Goal: Task Accomplishment & Management: Complete application form

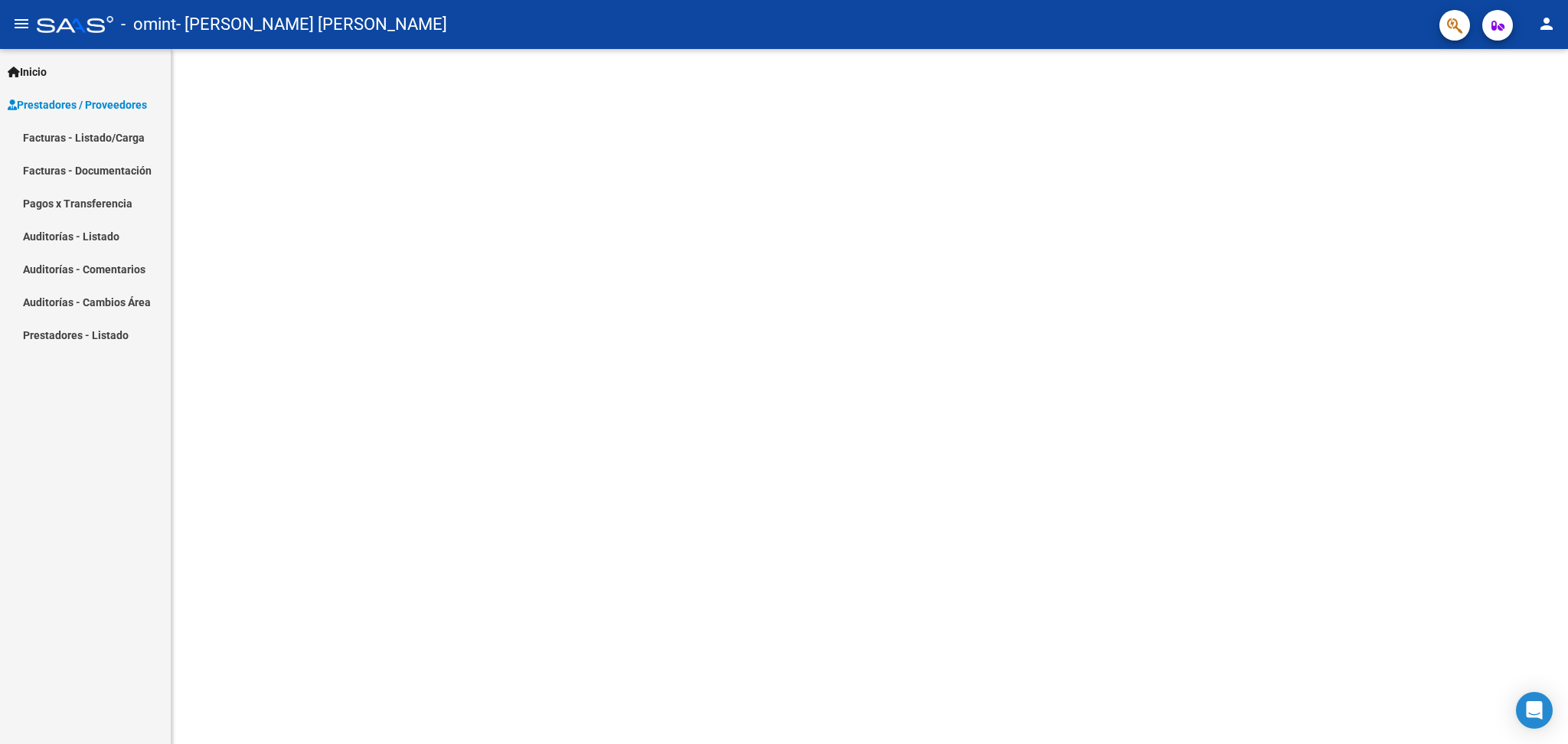
click at [36, 109] on span "Prestadores / Proveedores" at bounding box center [77, 105] width 140 height 17
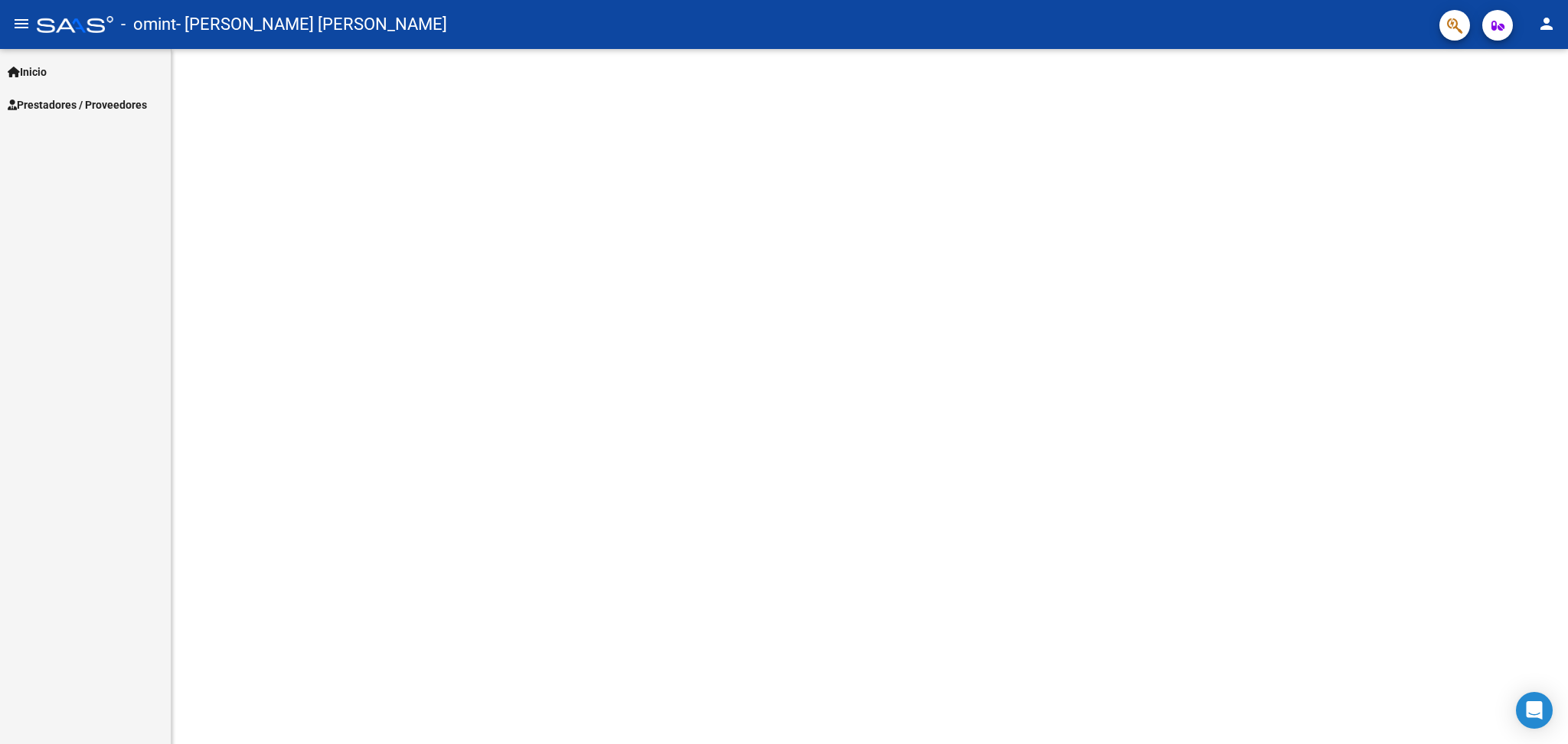
click at [58, 104] on span "Prestadores / Proveedores" at bounding box center [77, 105] width 140 height 17
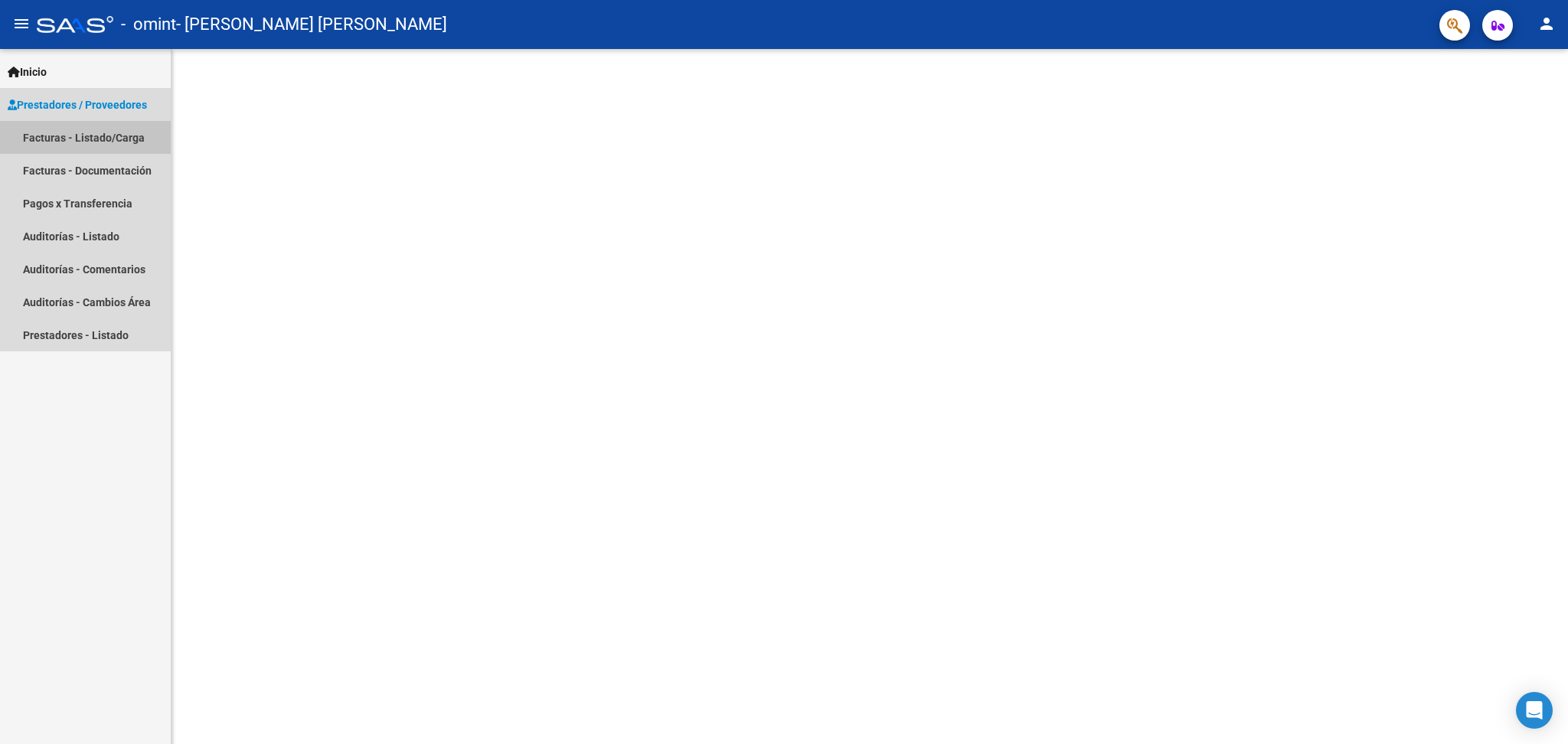
click at [63, 133] on link "Facturas - Listado/Carga" at bounding box center [85, 137] width 171 height 33
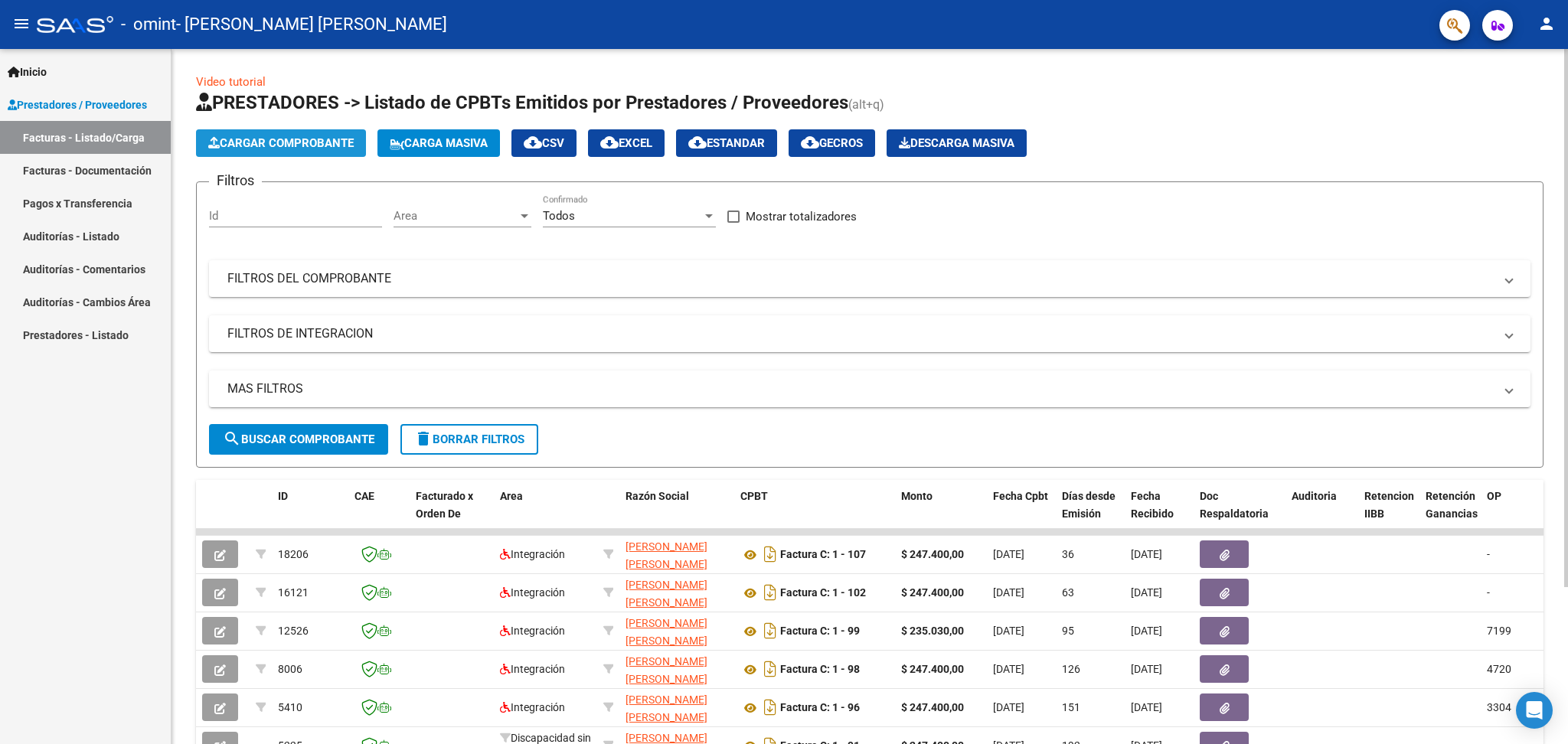
click at [332, 144] on span "Cargar Comprobante" at bounding box center [281, 143] width 146 height 14
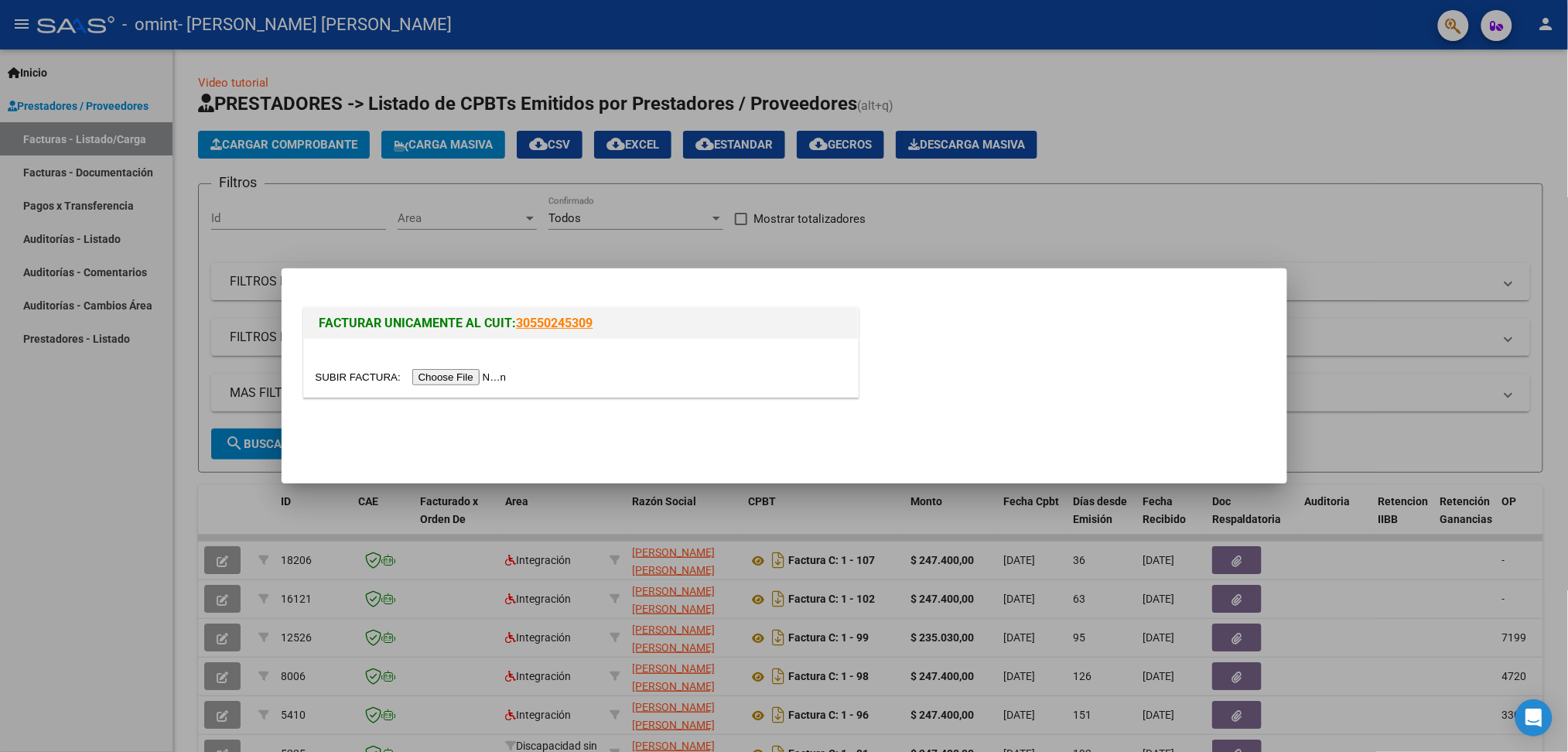
click at [459, 376] on input "file" at bounding box center [413, 377] width 196 height 16
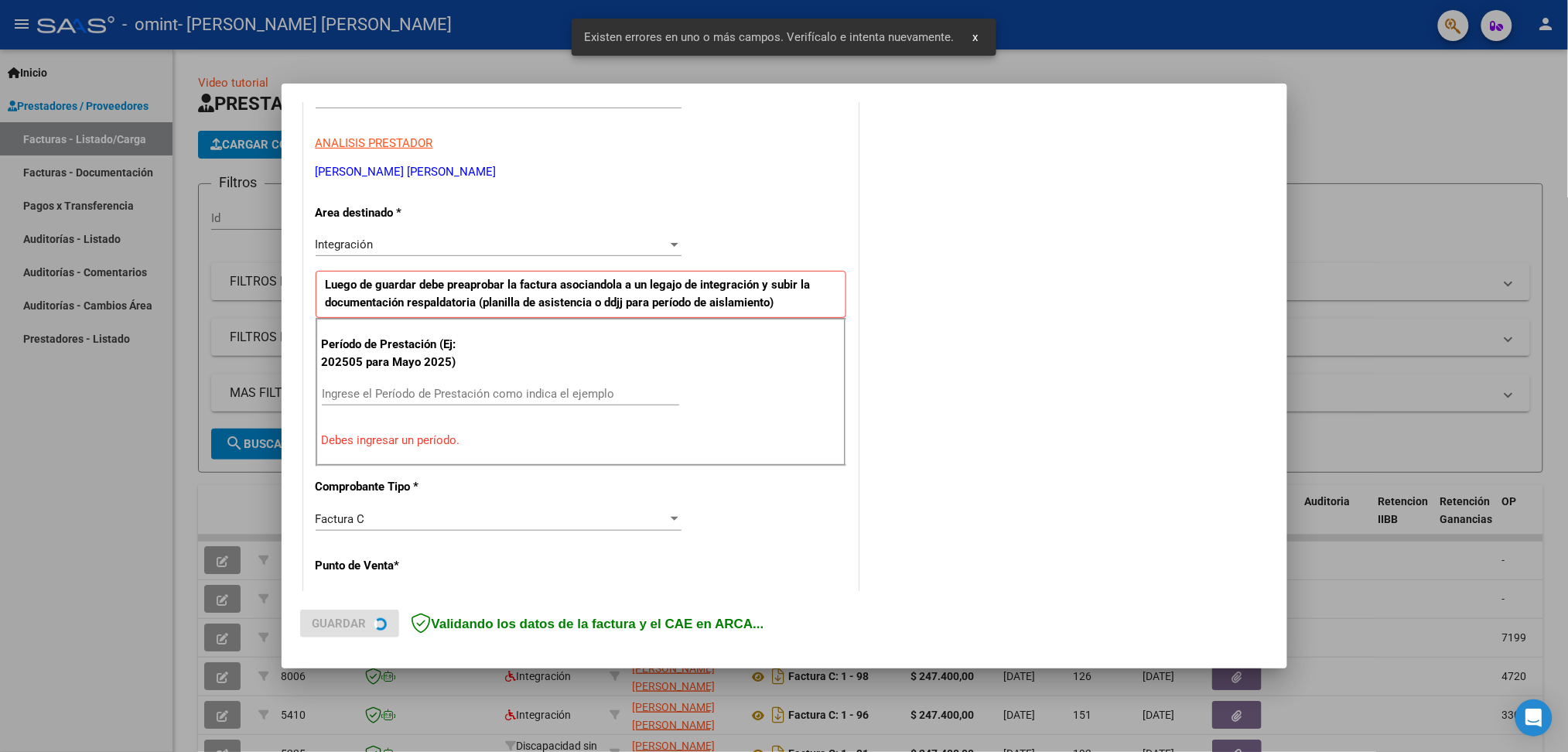
scroll to position [265, 0]
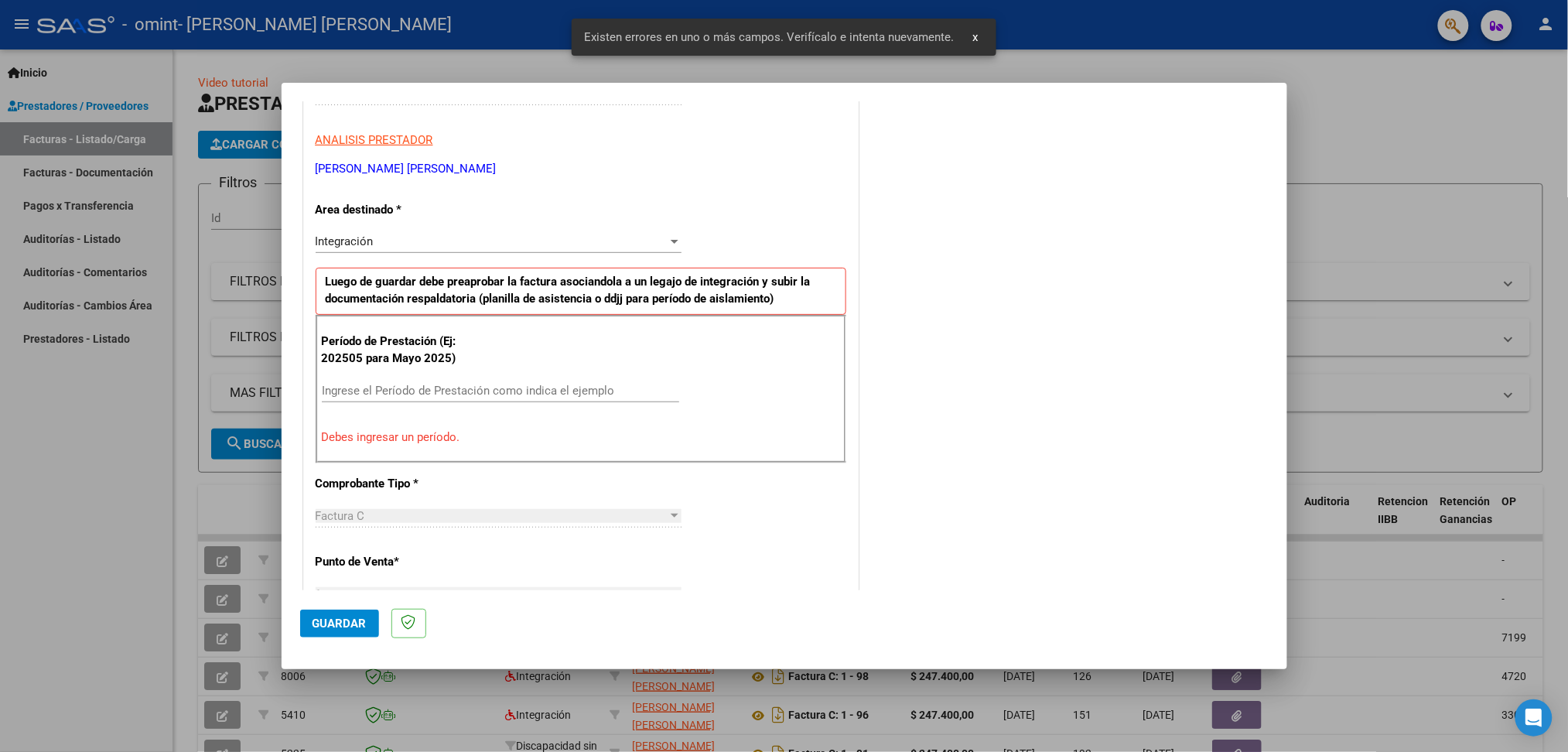
click at [409, 397] on input "Ingrese el Período de Prestación como indica el ejemplo" at bounding box center [500, 391] width 357 height 14
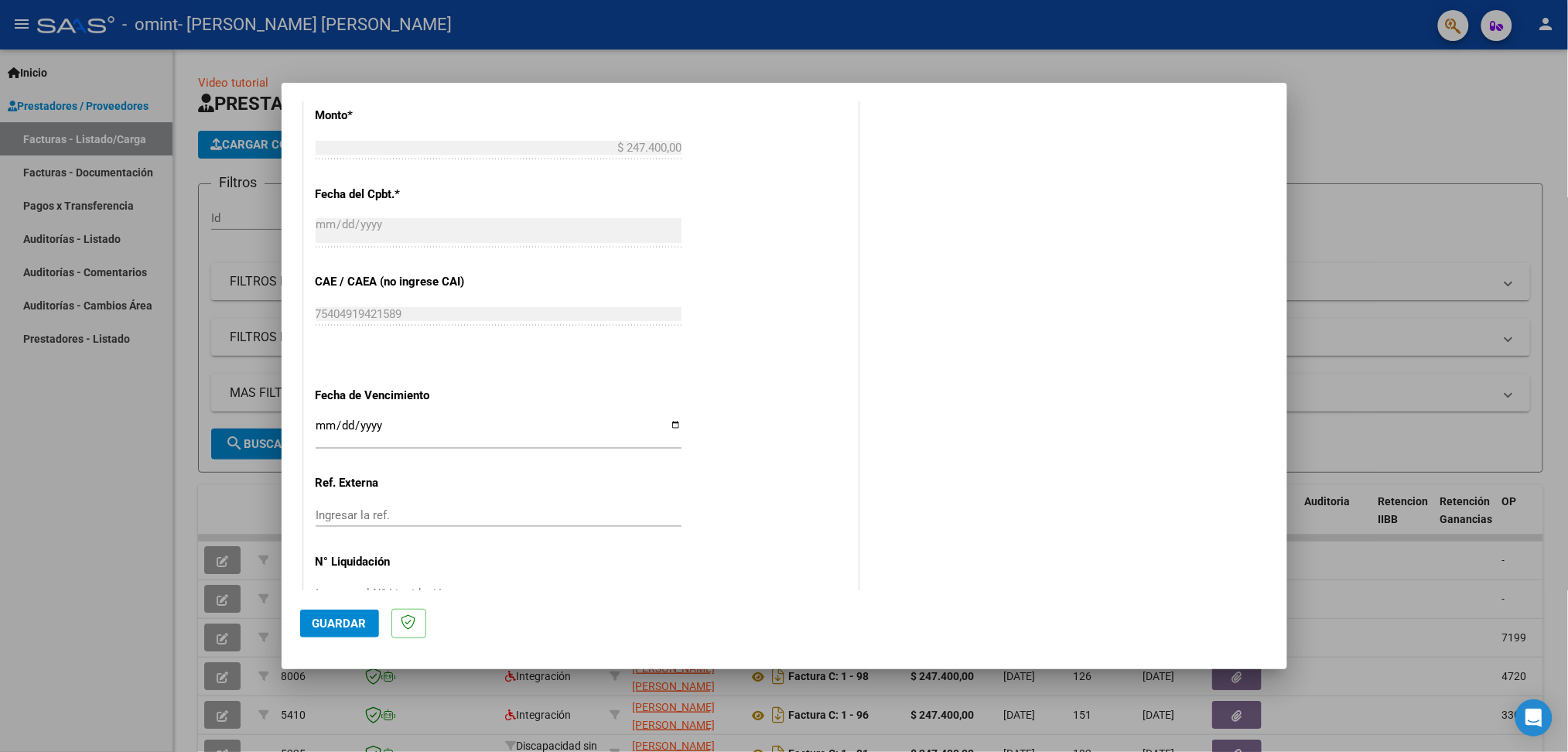
scroll to position [872, 0]
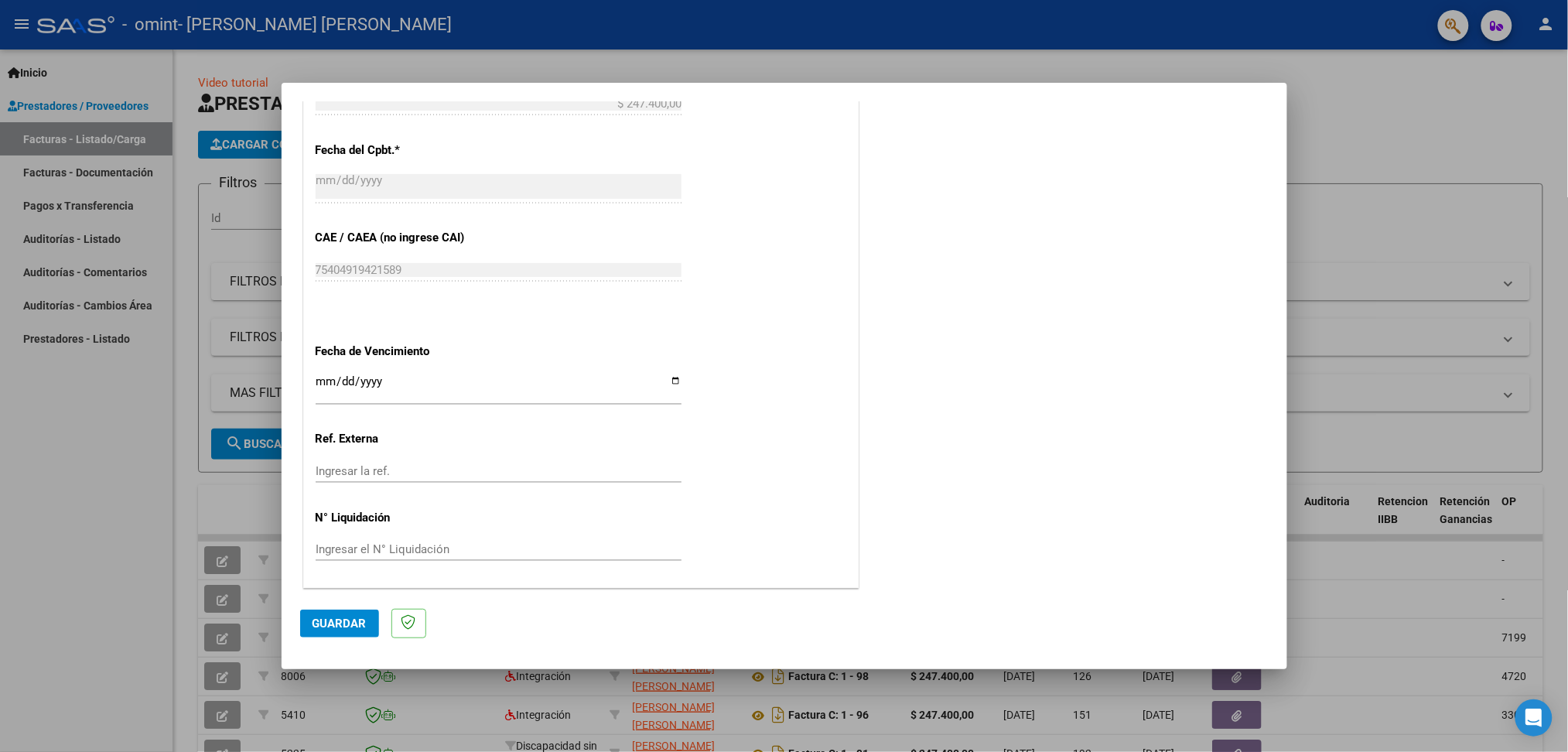
type input "202509"
click at [669, 384] on input "Ingresar la fecha" at bounding box center [498, 388] width 366 height 25
type input "[DATE]"
click at [380, 473] on input "Ingresar la ref." at bounding box center [498, 472] width 366 height 14
click at [525, 542] on div "Ingresar el N° Liquidación" at bounding box center [498, 550] width 366 height 23
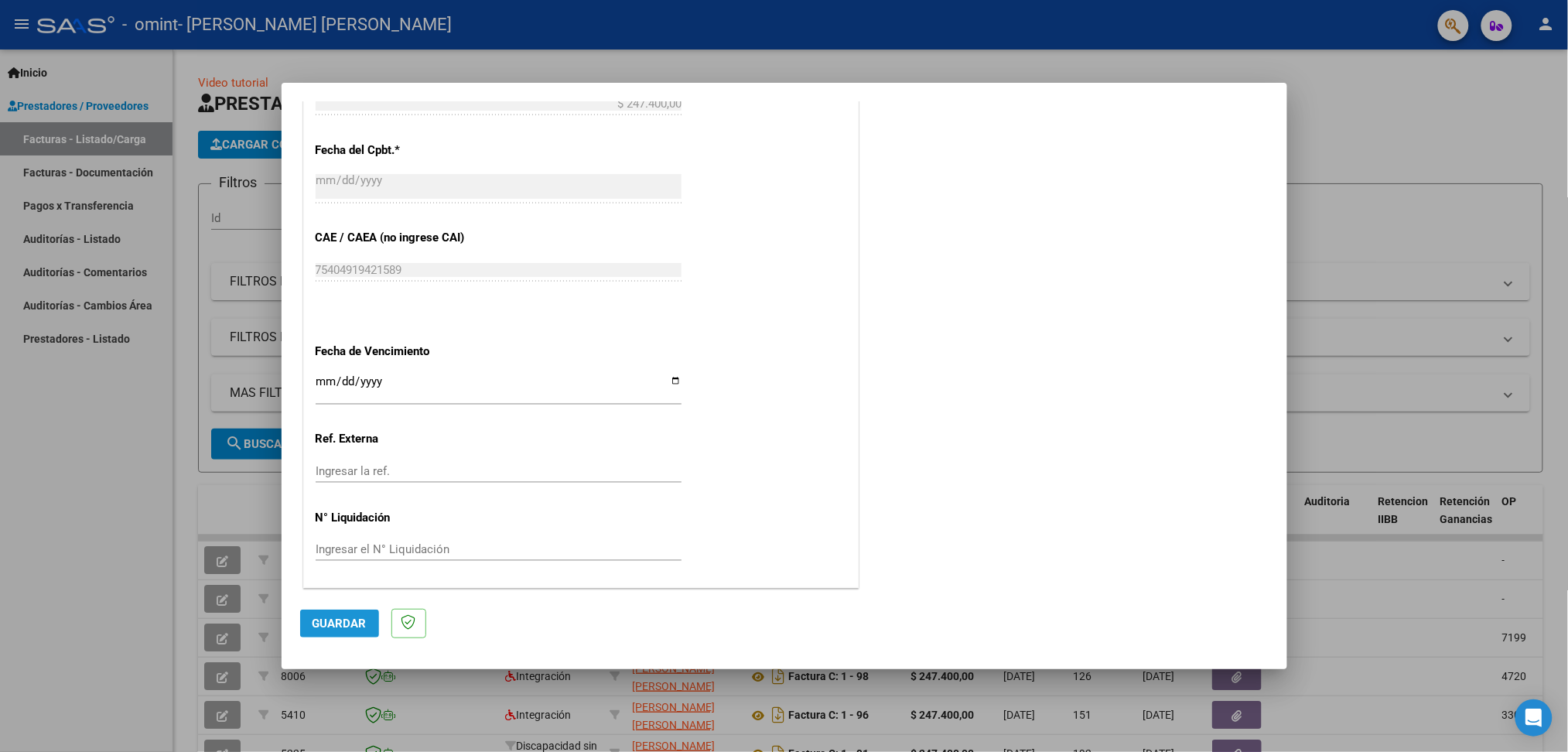
click at [359, 623] on span "Guardar" at bounding box center [339, 624] width 54 height 14
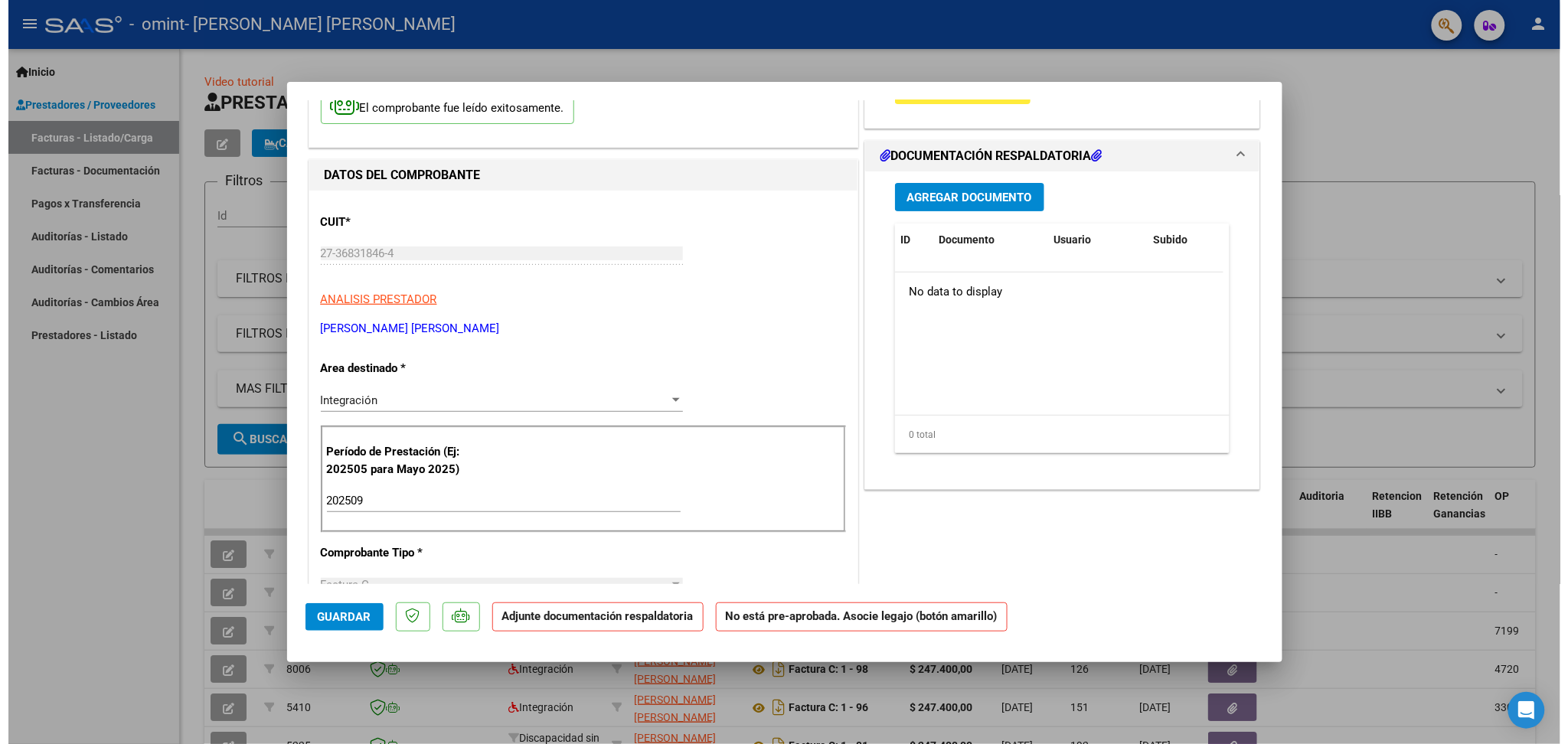
scroll to position [0, 0]
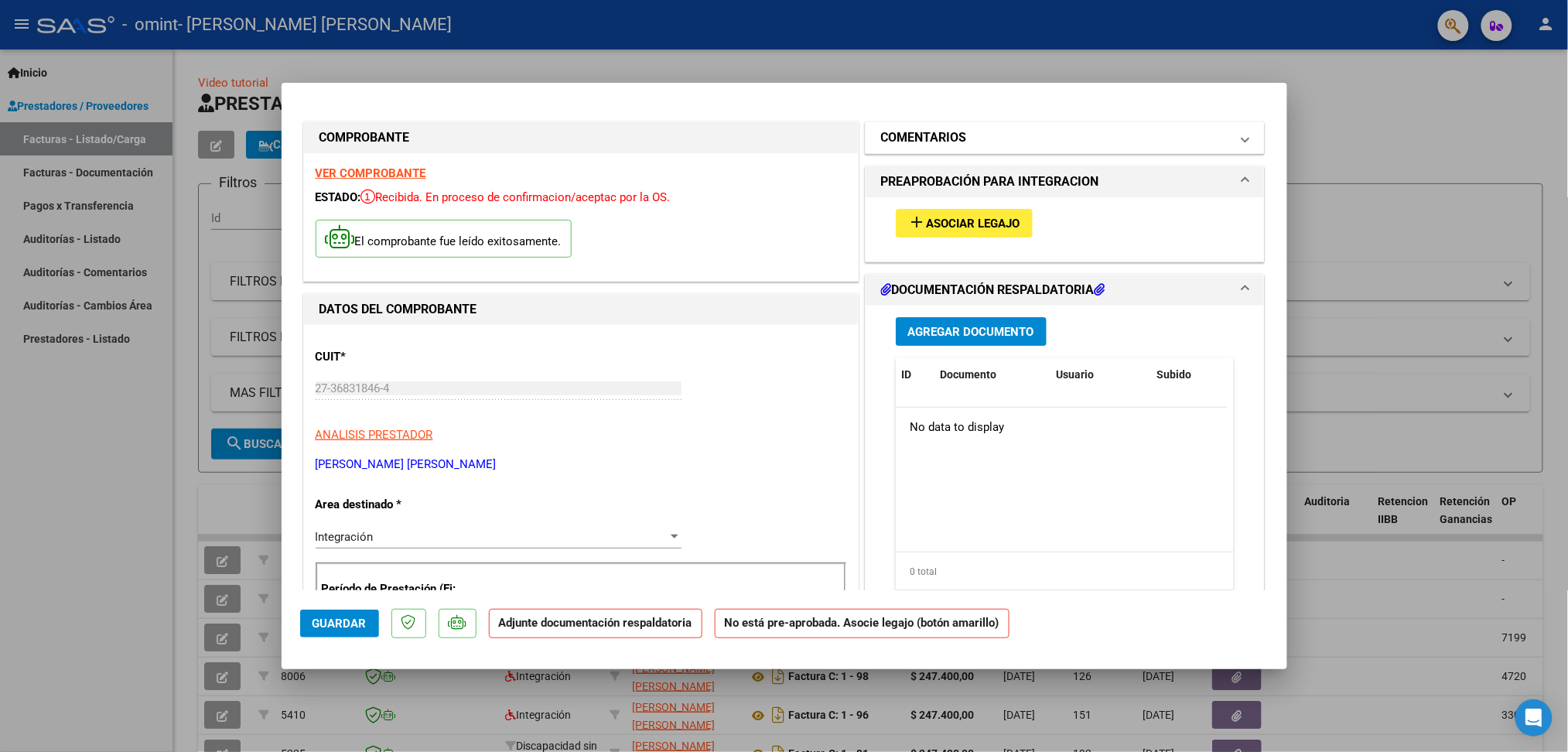
click at [1218, 128] on span "COMENTARIOS" at bounding box center [1061, 137] width 362 height 19
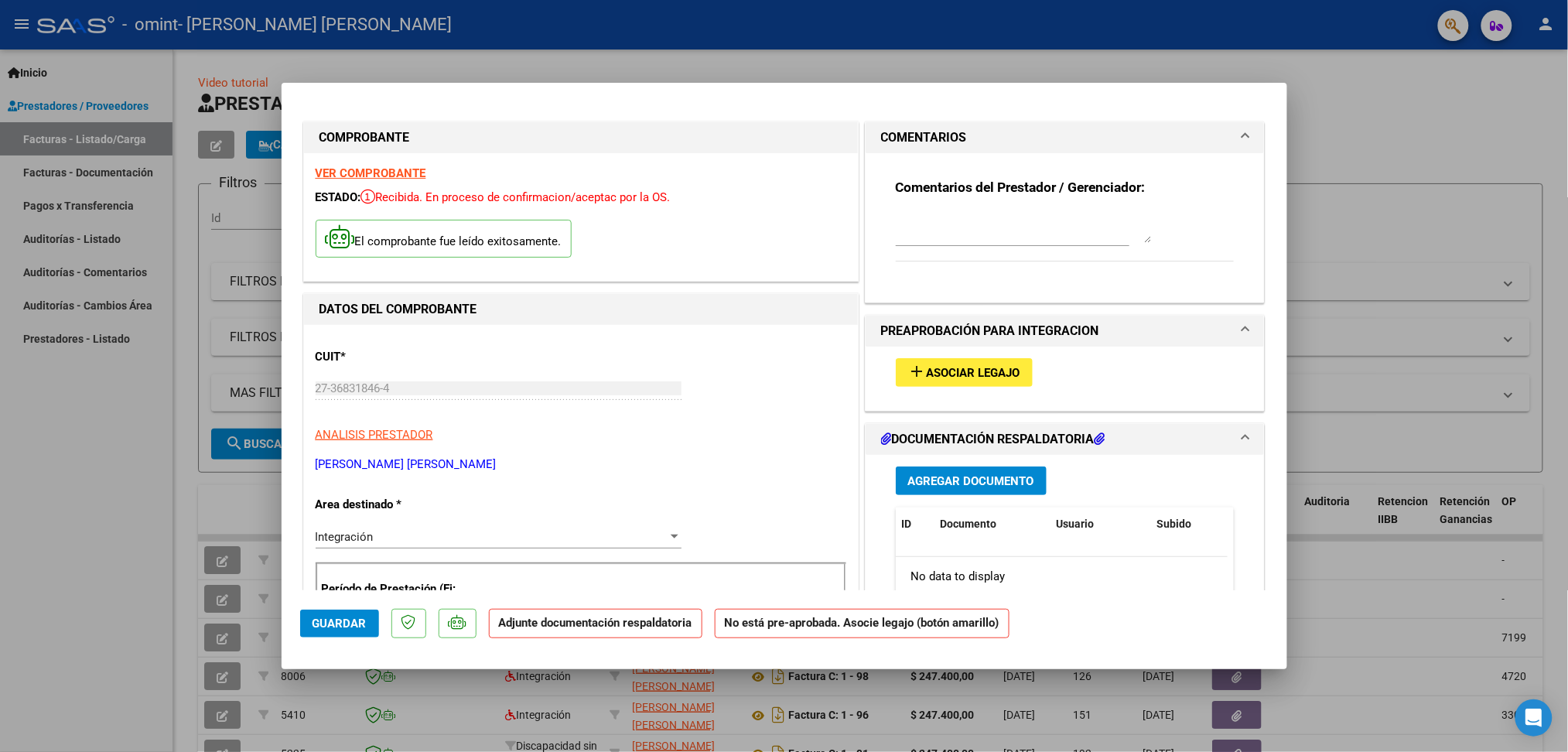
click at [1218, 138] on span "COMENTARIOS" at bounding box center [1061, 137] width 362 height 19
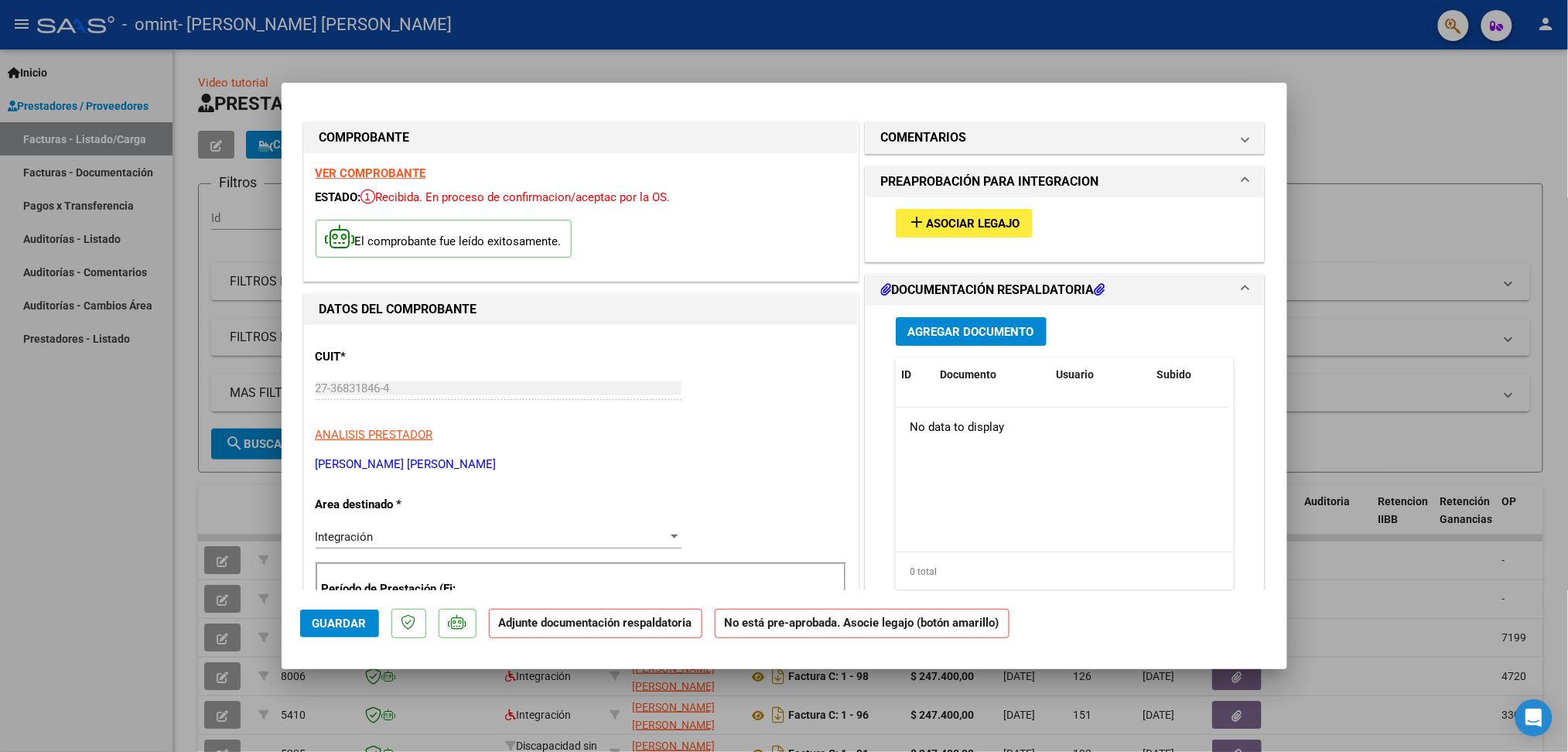
click at [991, 224] on span "Asociar Legajo" at bounding box center [973, 224] width 93 height 14
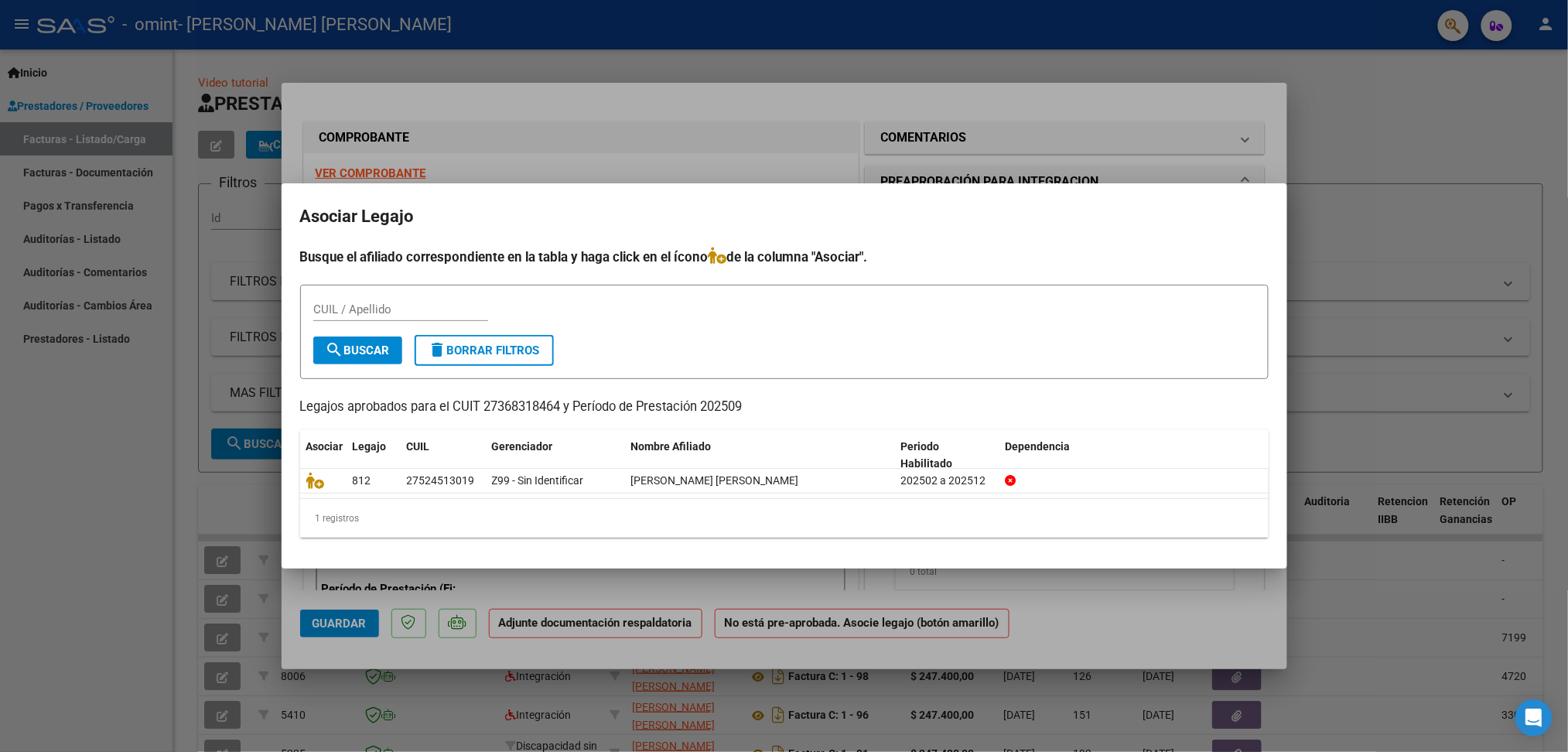
click at [1155, 102] on div at bounding box center [784, 376] width 1568 height 752
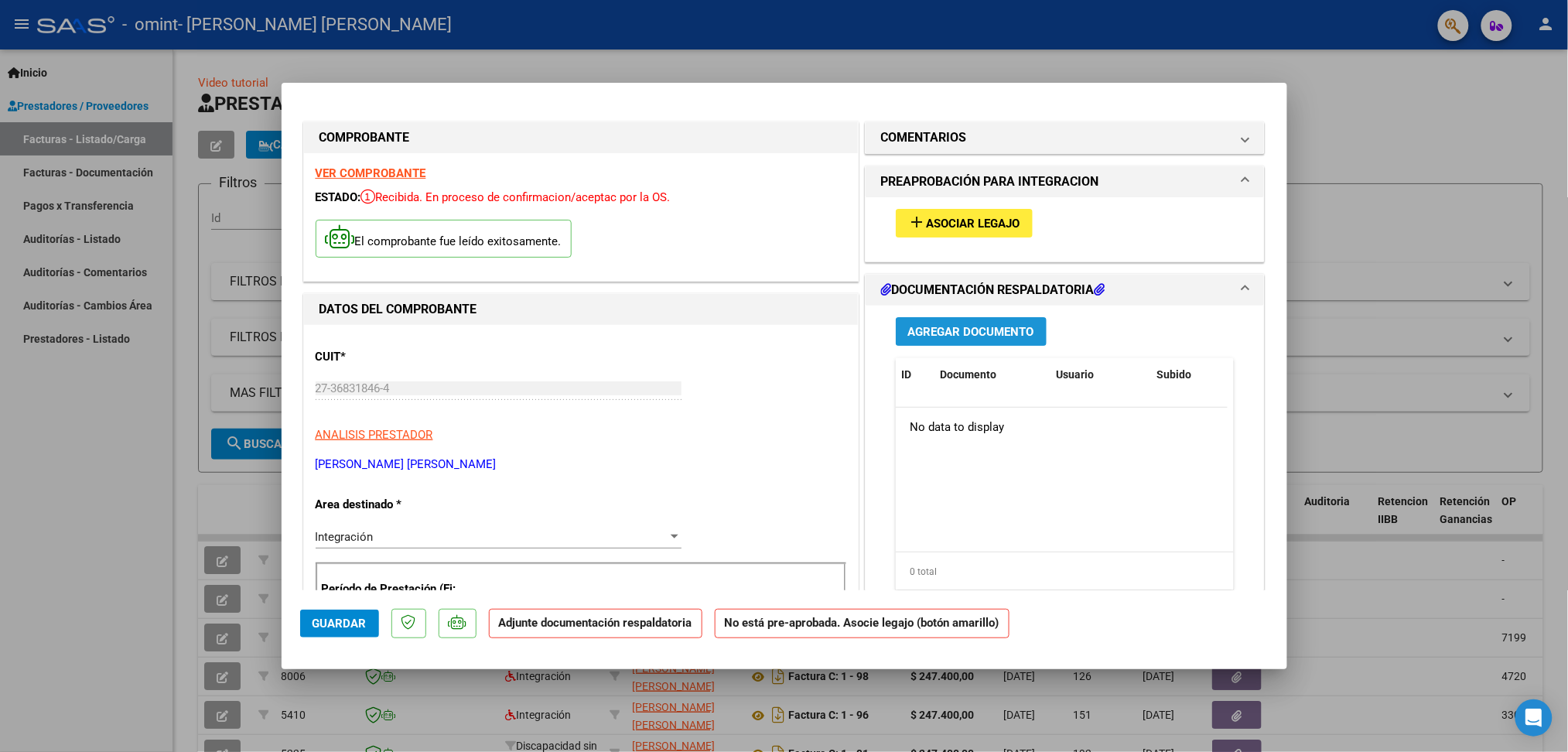
click at [1012, 330] on span "Agregar Documento" at bounding box center [971, 332] width 126 height 14
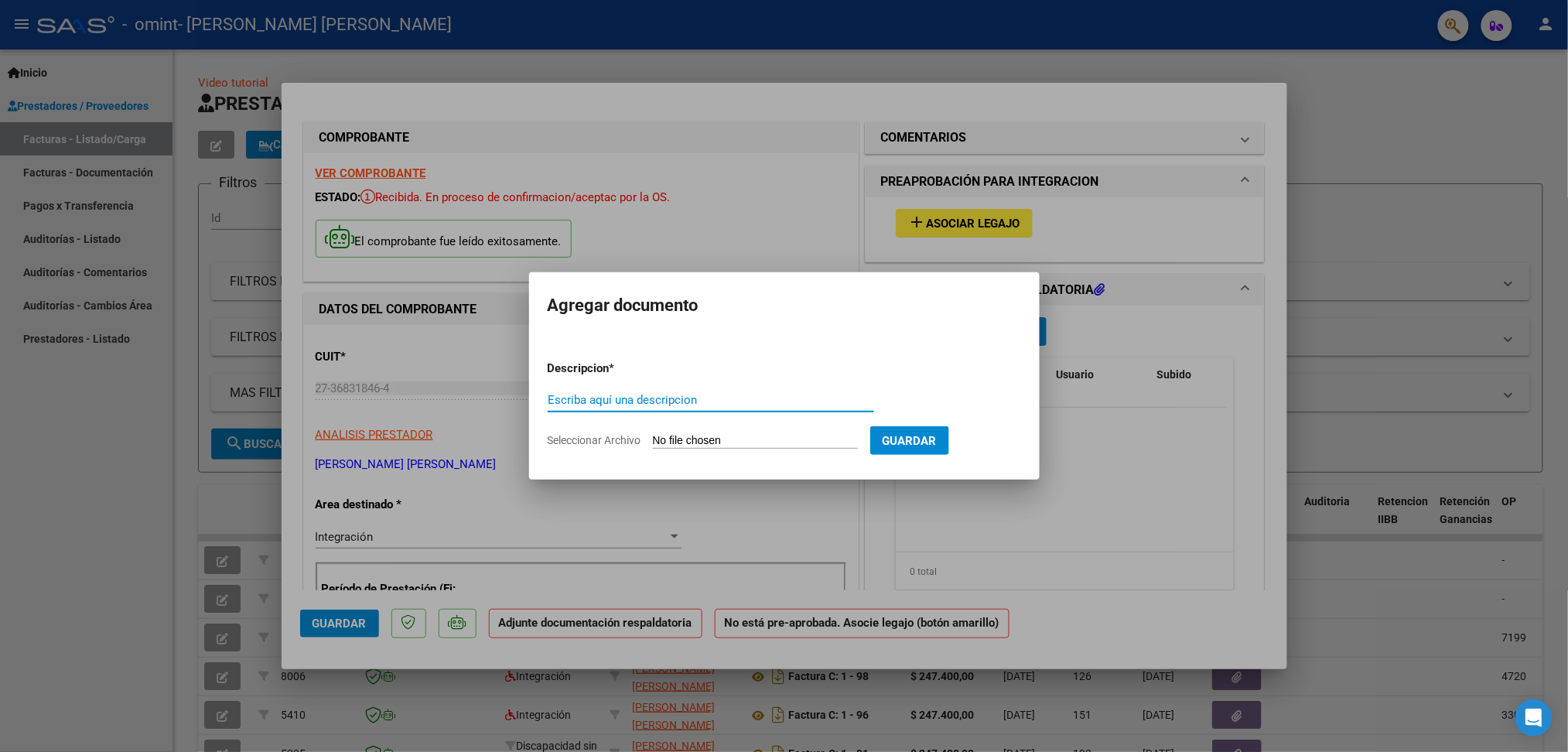
click at [696, 439] on input "Seleccionar Archivo" at bounding box center [755, 441] width 205 height 14
type input "C:\fakepath\Septiembre 2025.pdf"
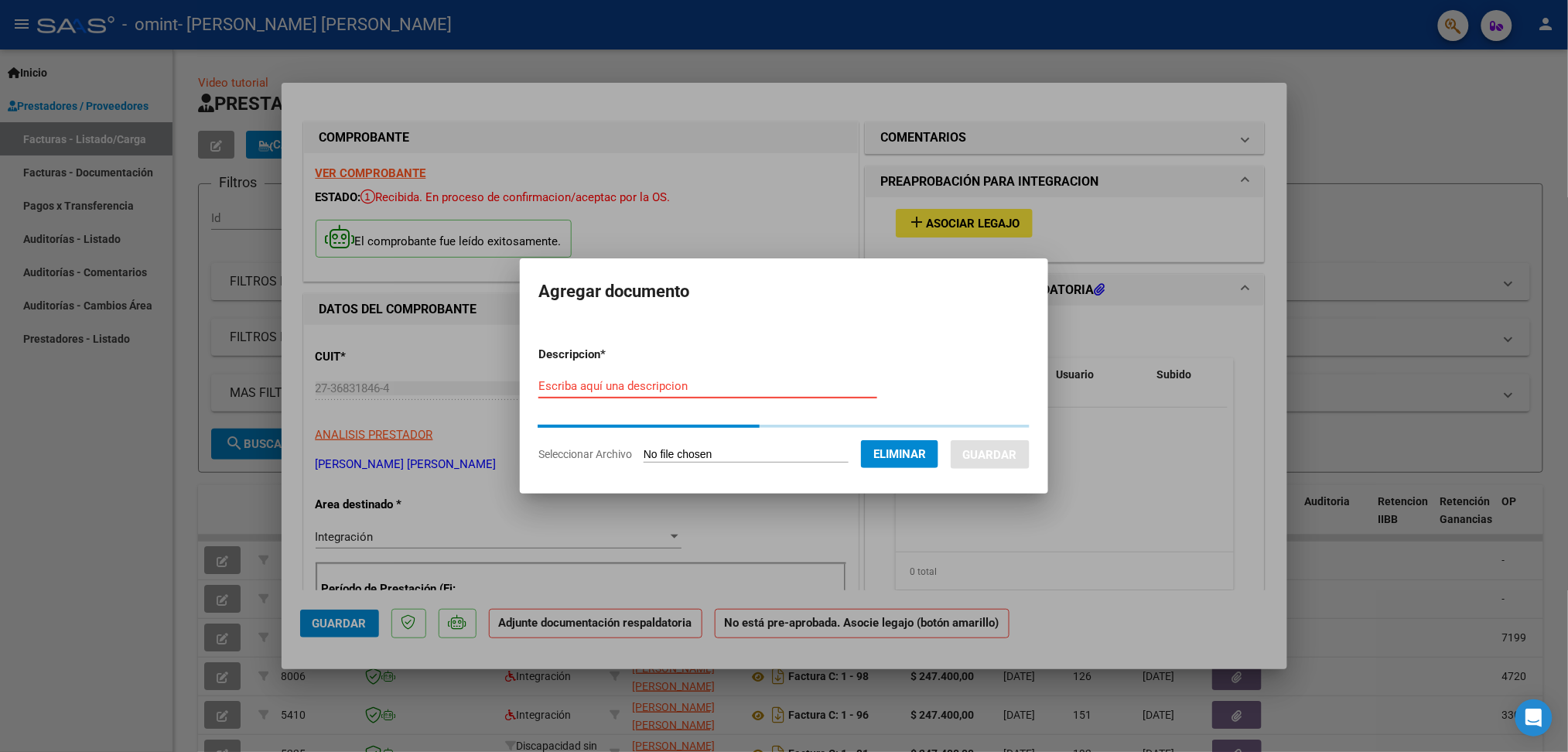
click at [797, 383] on input "Escriba aquí una descripcion" at bounding box center [707, 386] width 339 height 14
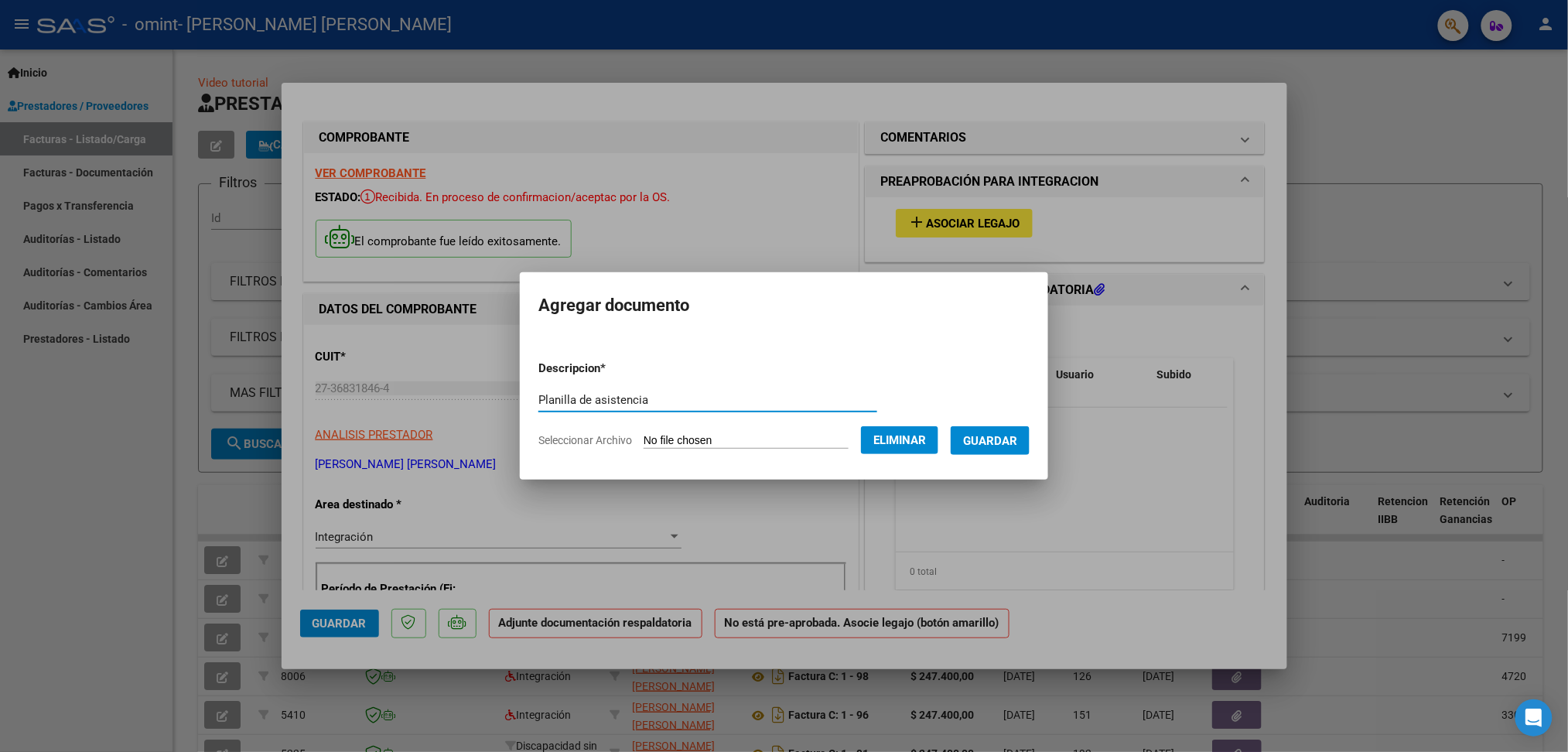
type input "Planilla de asistencia"
click at [994, 446] on span "Guardar" at bounding box center [990, 441] width 54 height 14
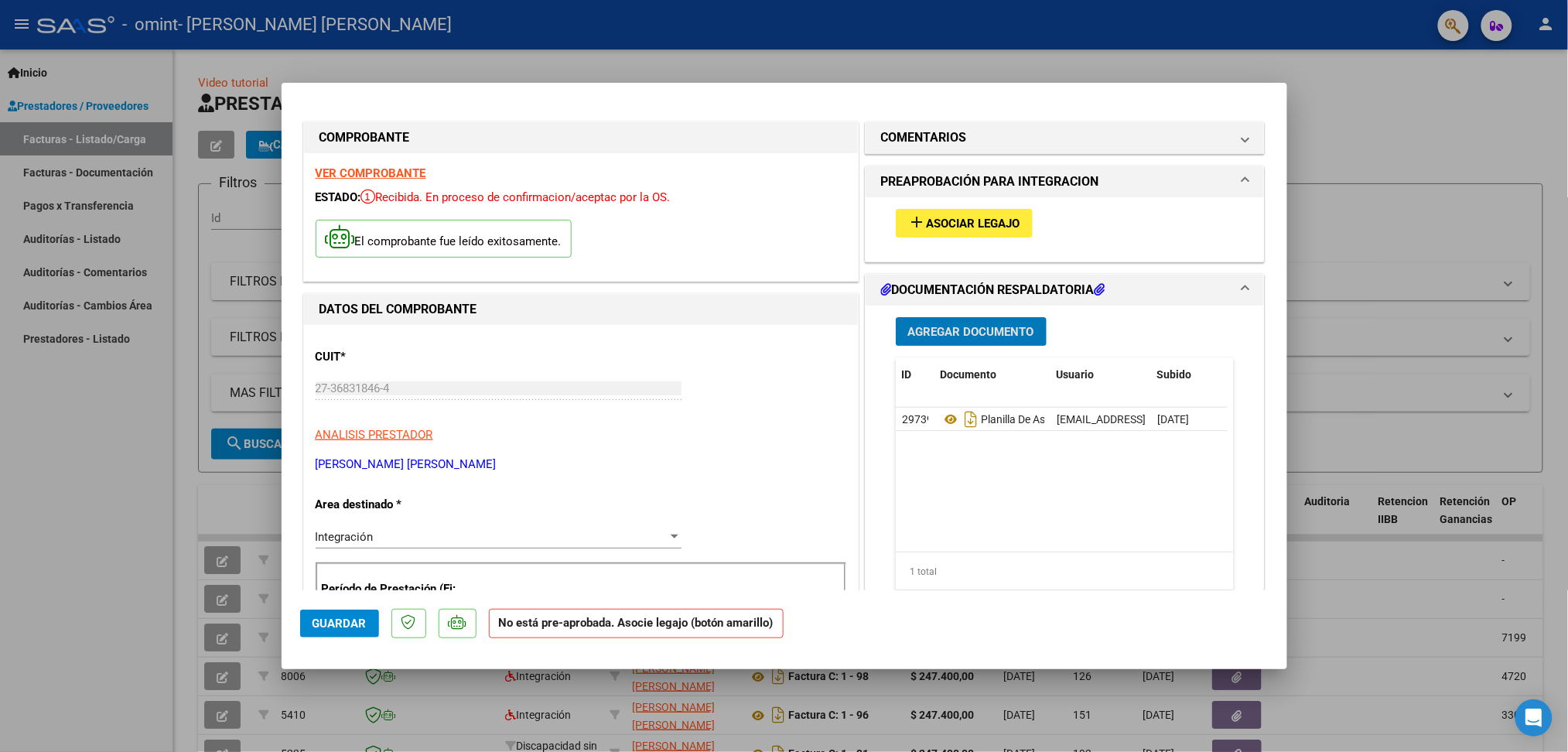
click at [1009, 217] on span "Asociar Legajo" at bounding box center [973, 224] width 93 height 14
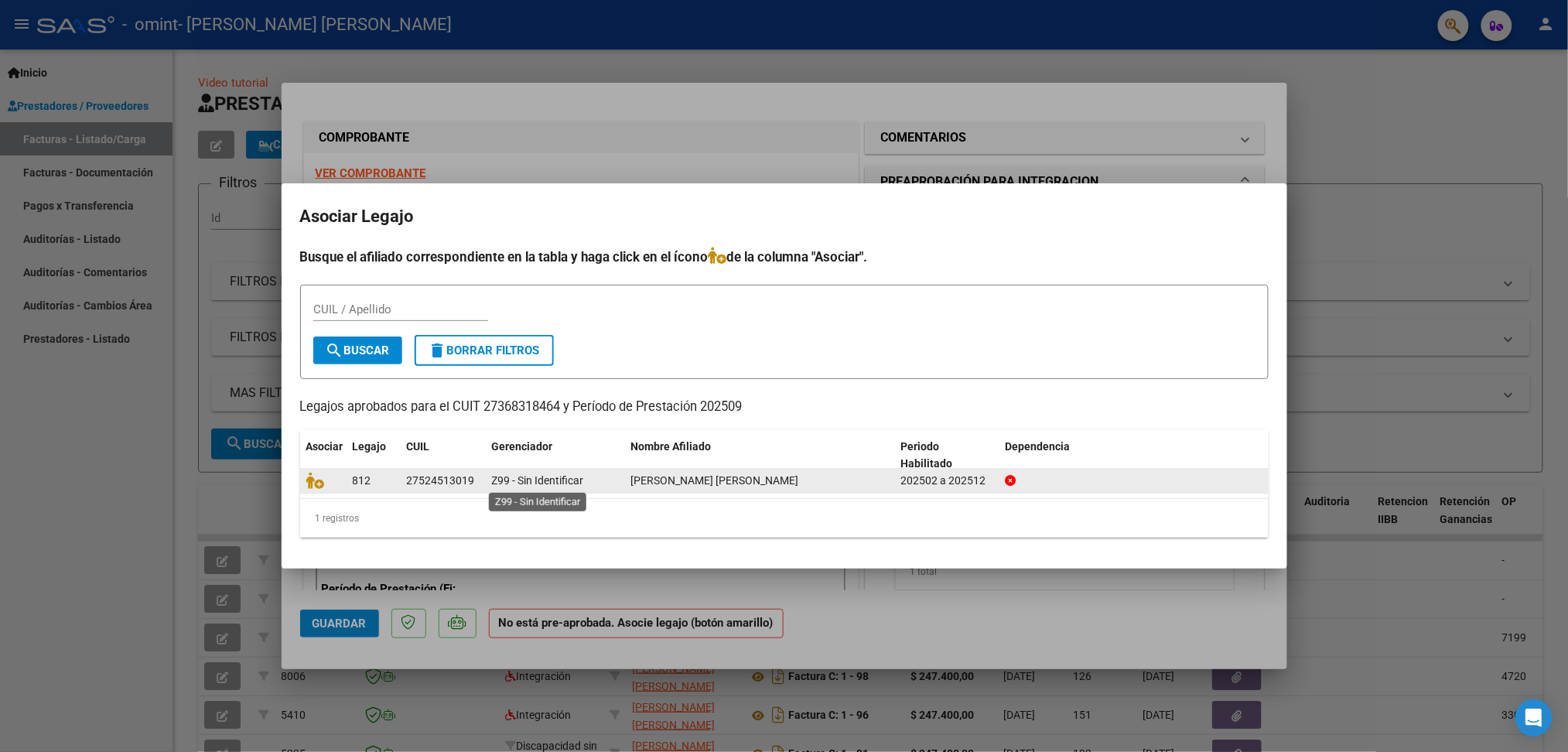
click at [522, 476] on span "Z99 - Sin Identificar" at bounding box center [538, 481] width 92 height 13
click at [1029, 486] on div at bounding box center [1133, 481] width 258 height 18
click at [383, 472] on div "812" at bounding box center [374, 481] width 42 height 18
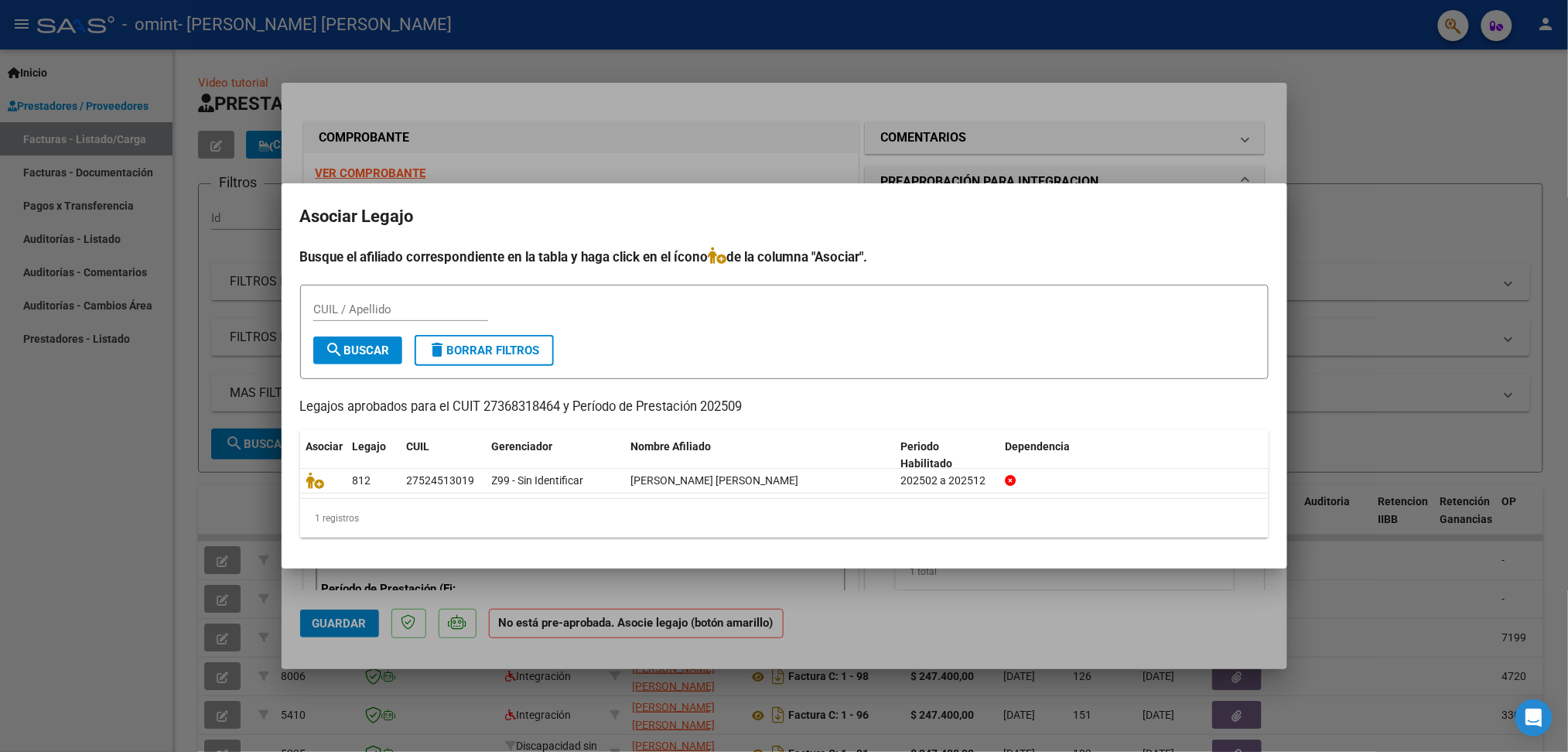
click at [925, 59] on div at bounding box center [784, 376] width 1568 height 752
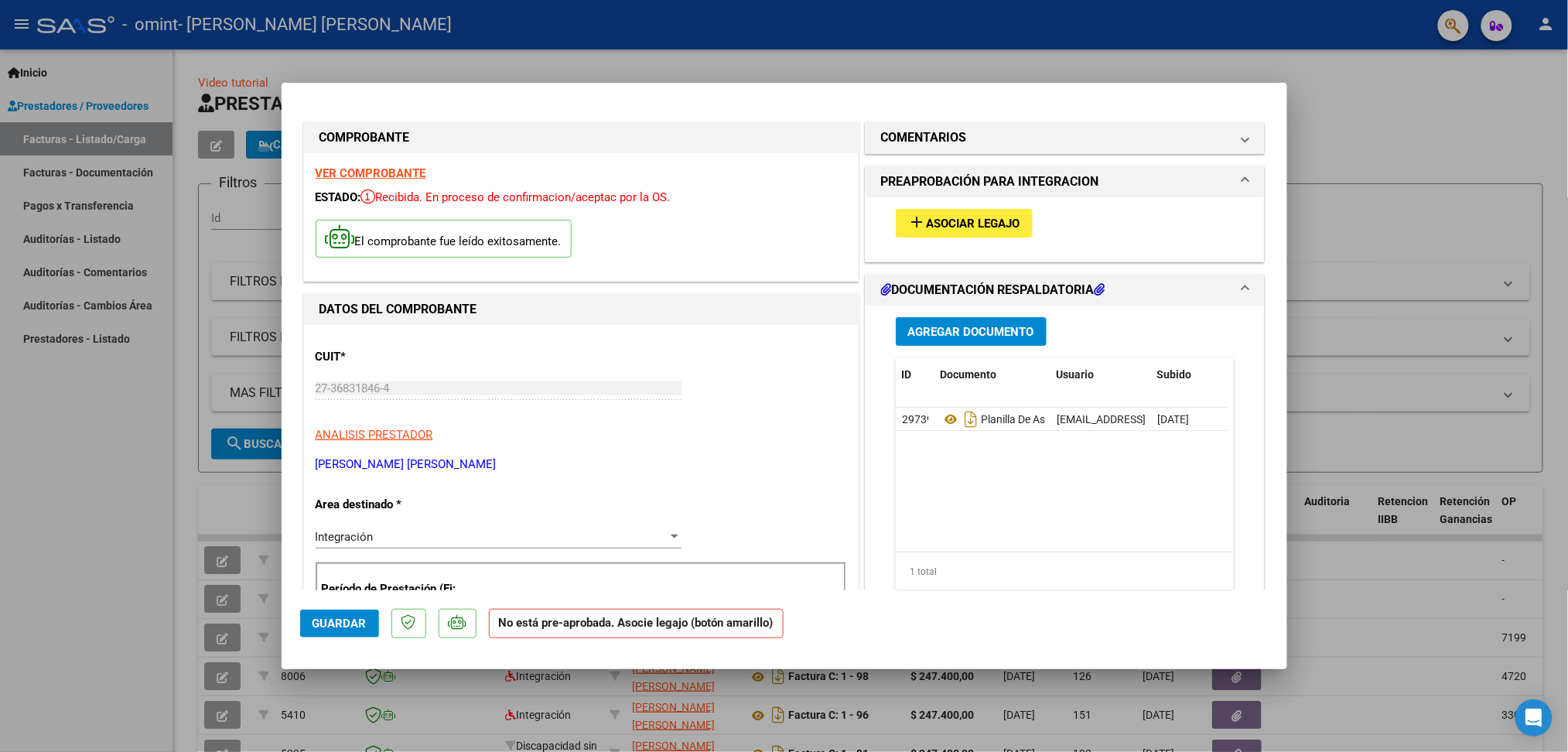
click at [1396, 128] on div at bounding box center [784, 376] width 1568 height 752
type input "$ 0,00"
